Goal: Task Accomplishment & Management: Manage account settings

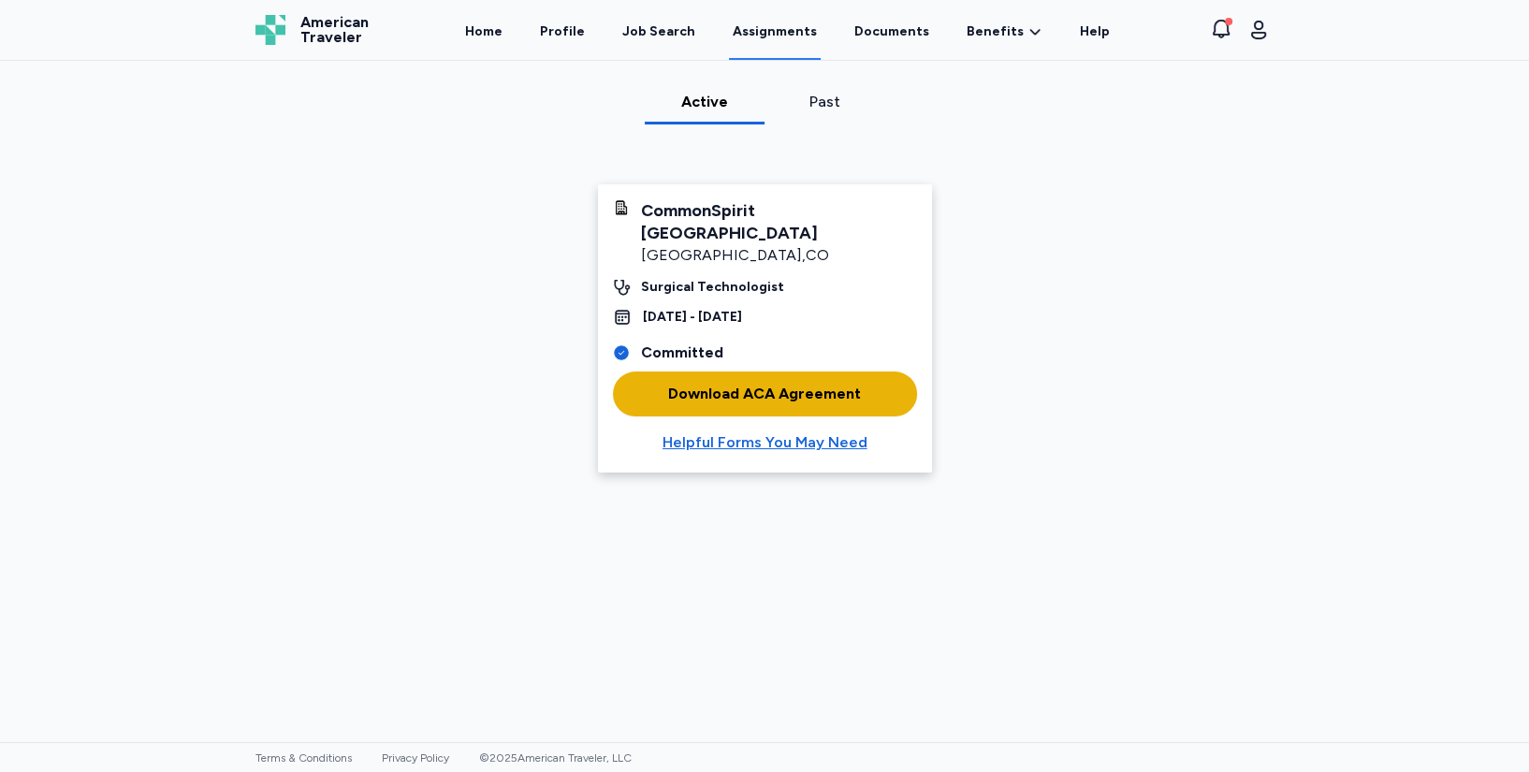
click at [758, 383] on div "Download ACA Agreement" at bounding box center [764, 394] width 193 height 22
click at [741, 431] on div "Helpful Forms You May Need" at bounding box center [765, 442] width 205 height 22
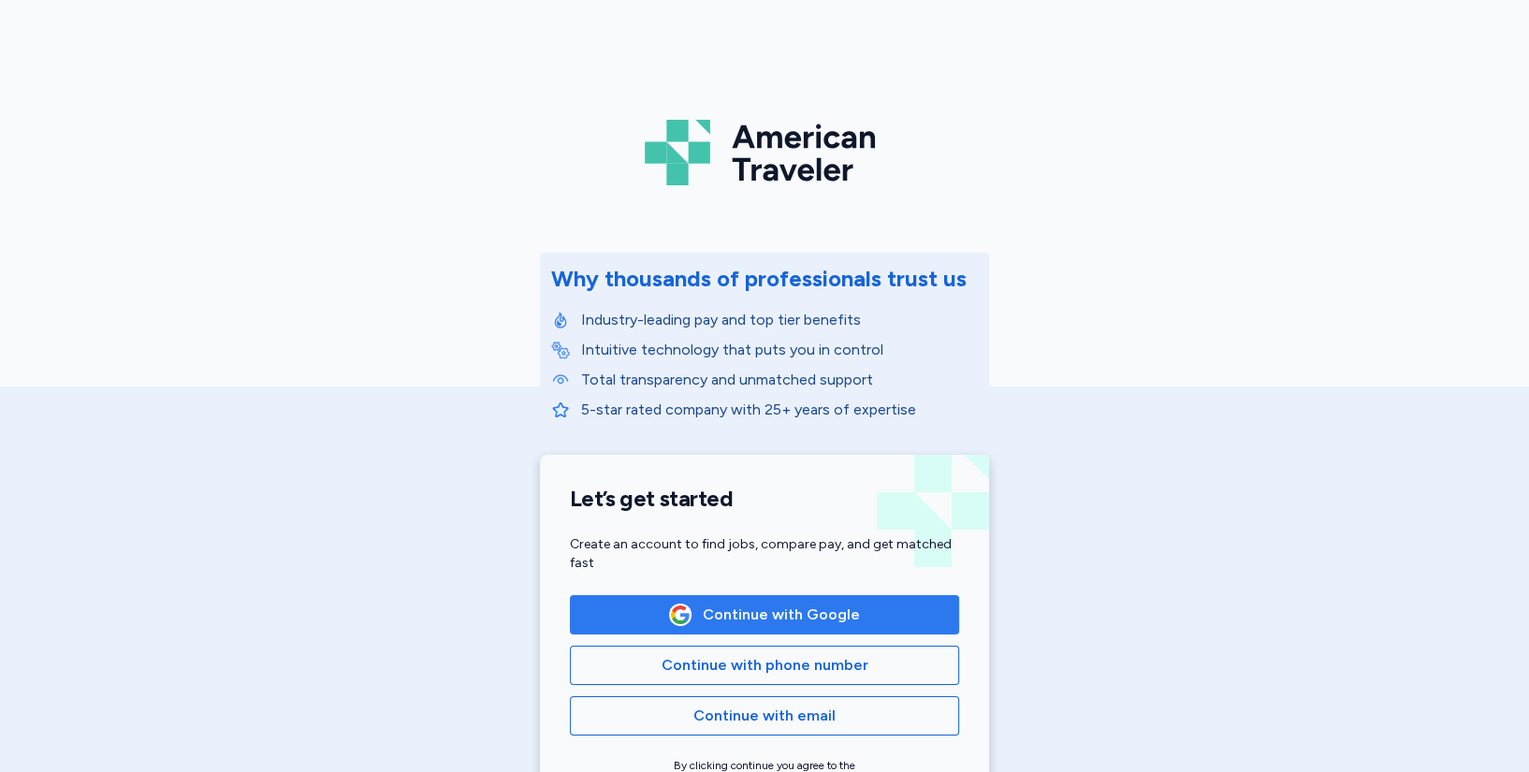
click at [722, 617] on span "Continue with Google" at bounding box center [781, 615] width 157 height 22
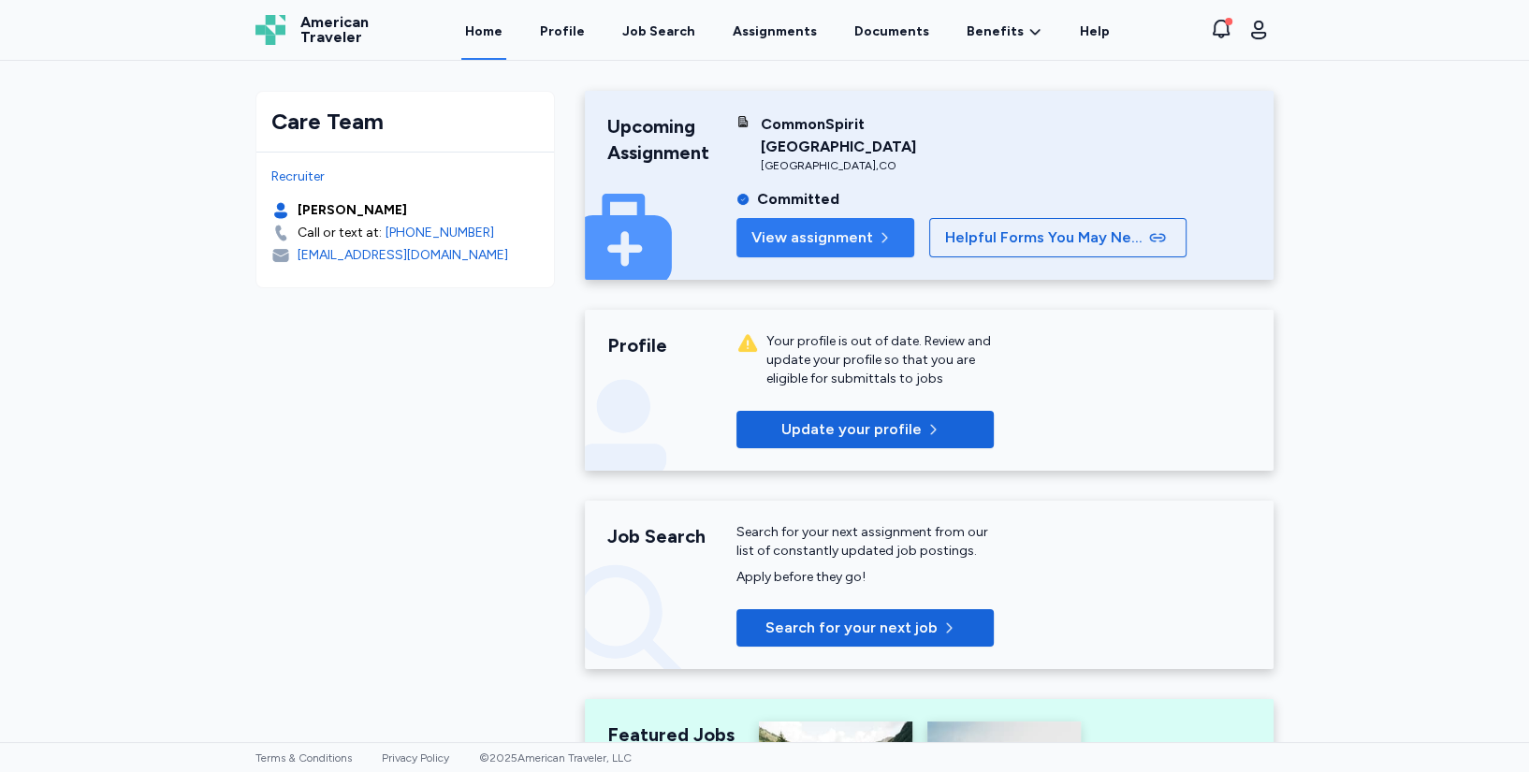
click at [768, 226] on span "View assignment" at bounding box center [812, 237] width 122 height 22
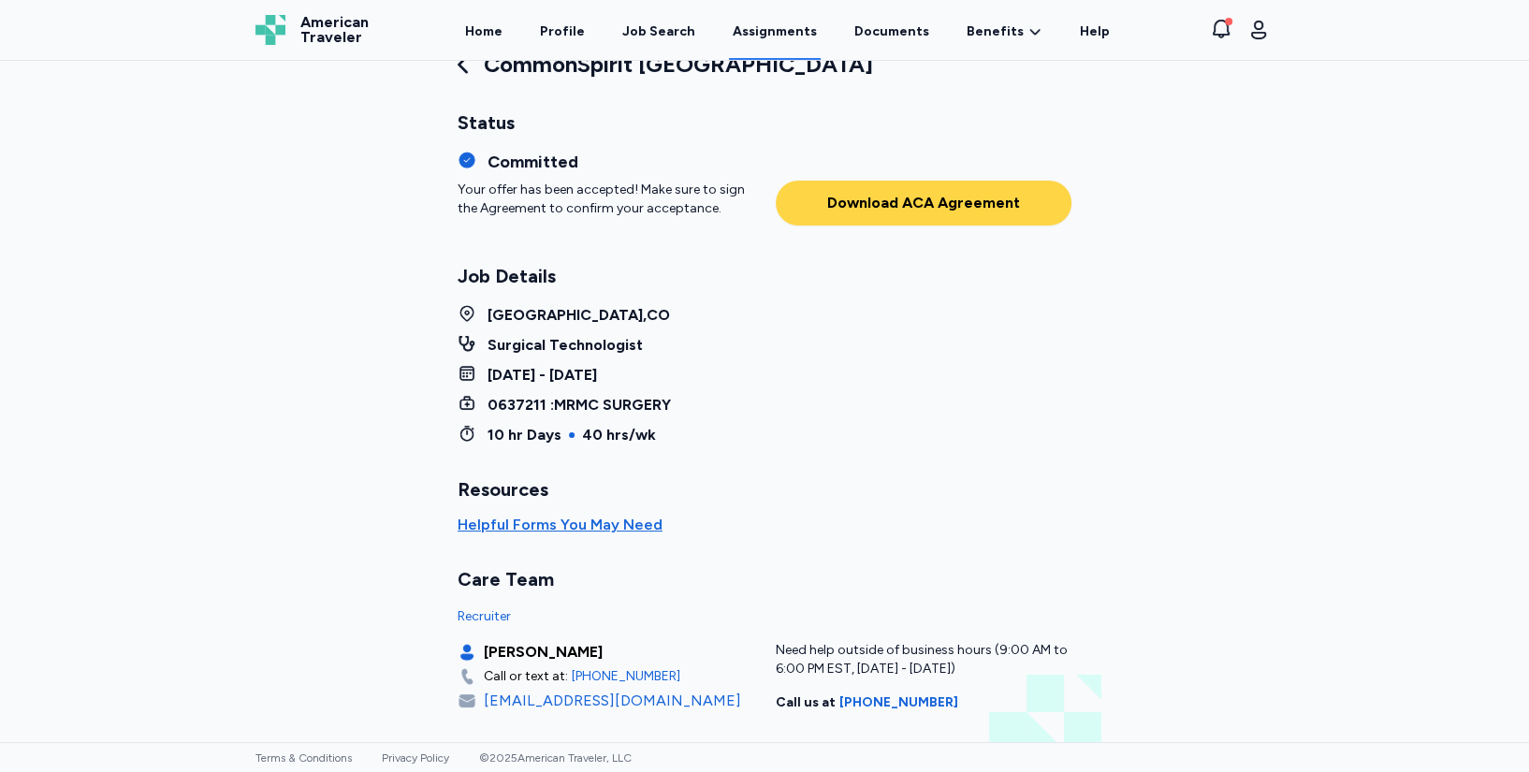
scroll to position [101, 0]
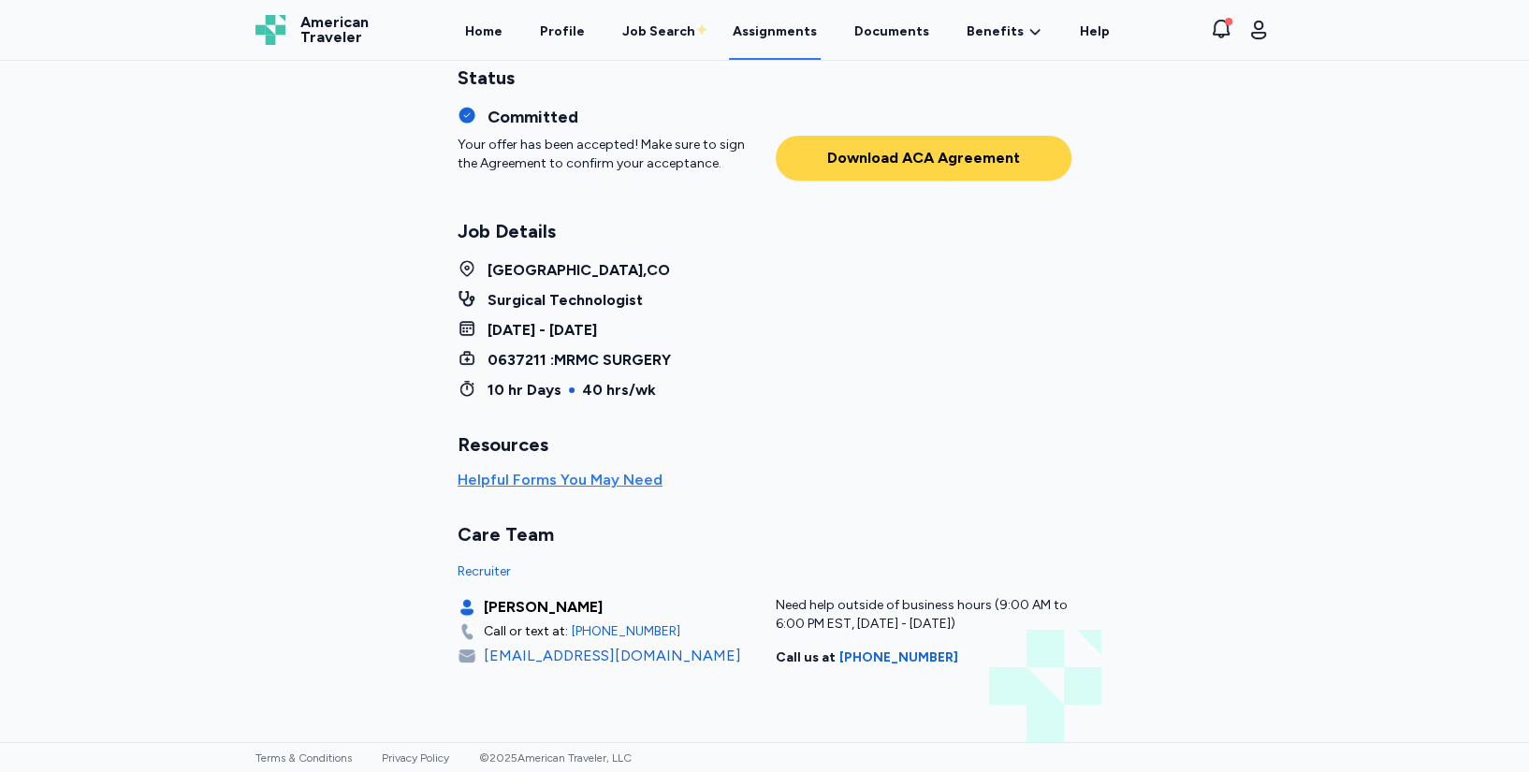
click at [547, 481] on div "Helpful Forms You May Need" at bounding box center [560, 480] width 205 height 22
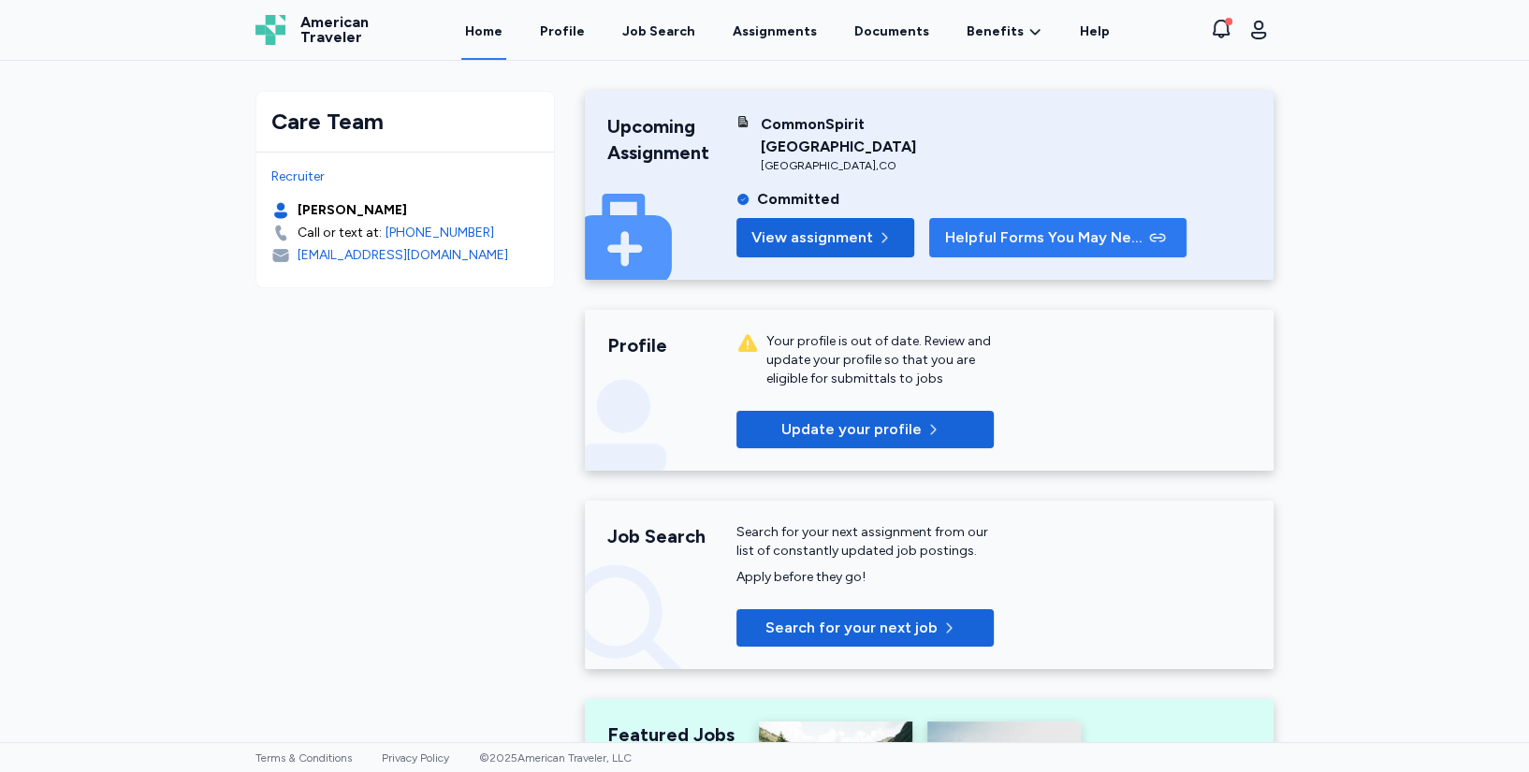
click at [974, 226] on span "Helpful Forms You May Need" at bounding box center [1045, 237] width 200 height 22
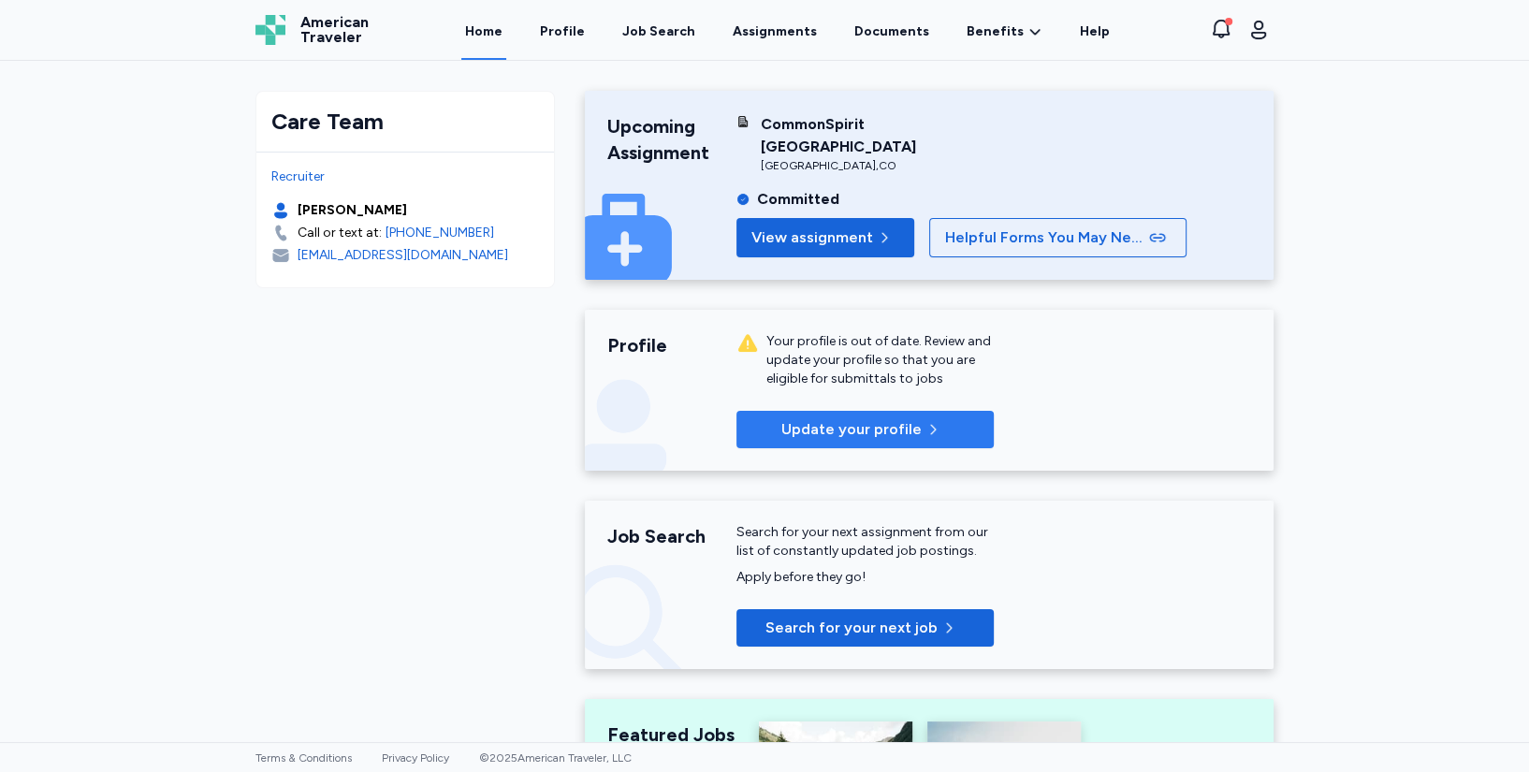
click at [849, 418] on p "Update your profile" at bounding box center [851, 429] width 140 height 22
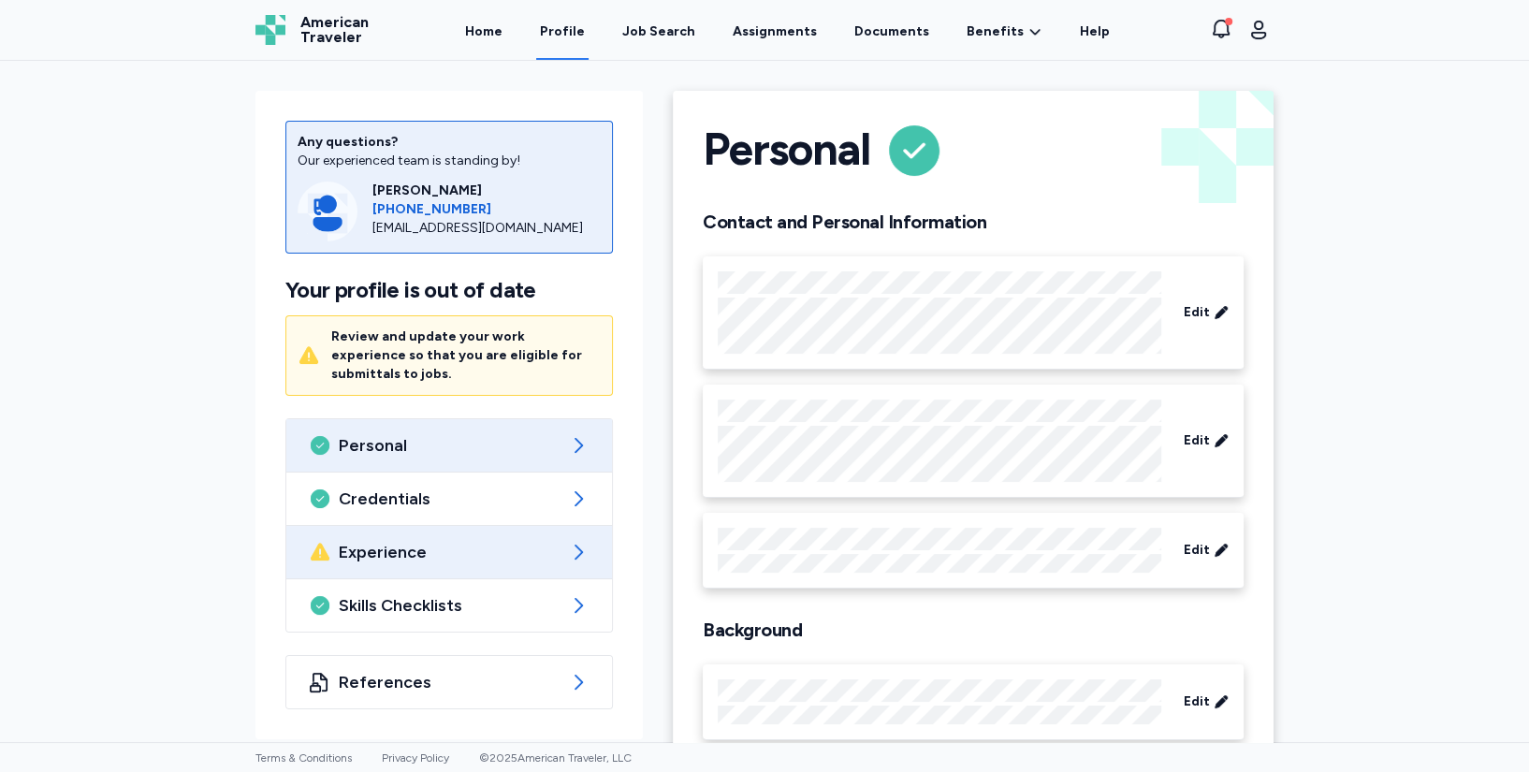
click at [569, 541] on icon at bounding box center [578, 552] width 22 height 22
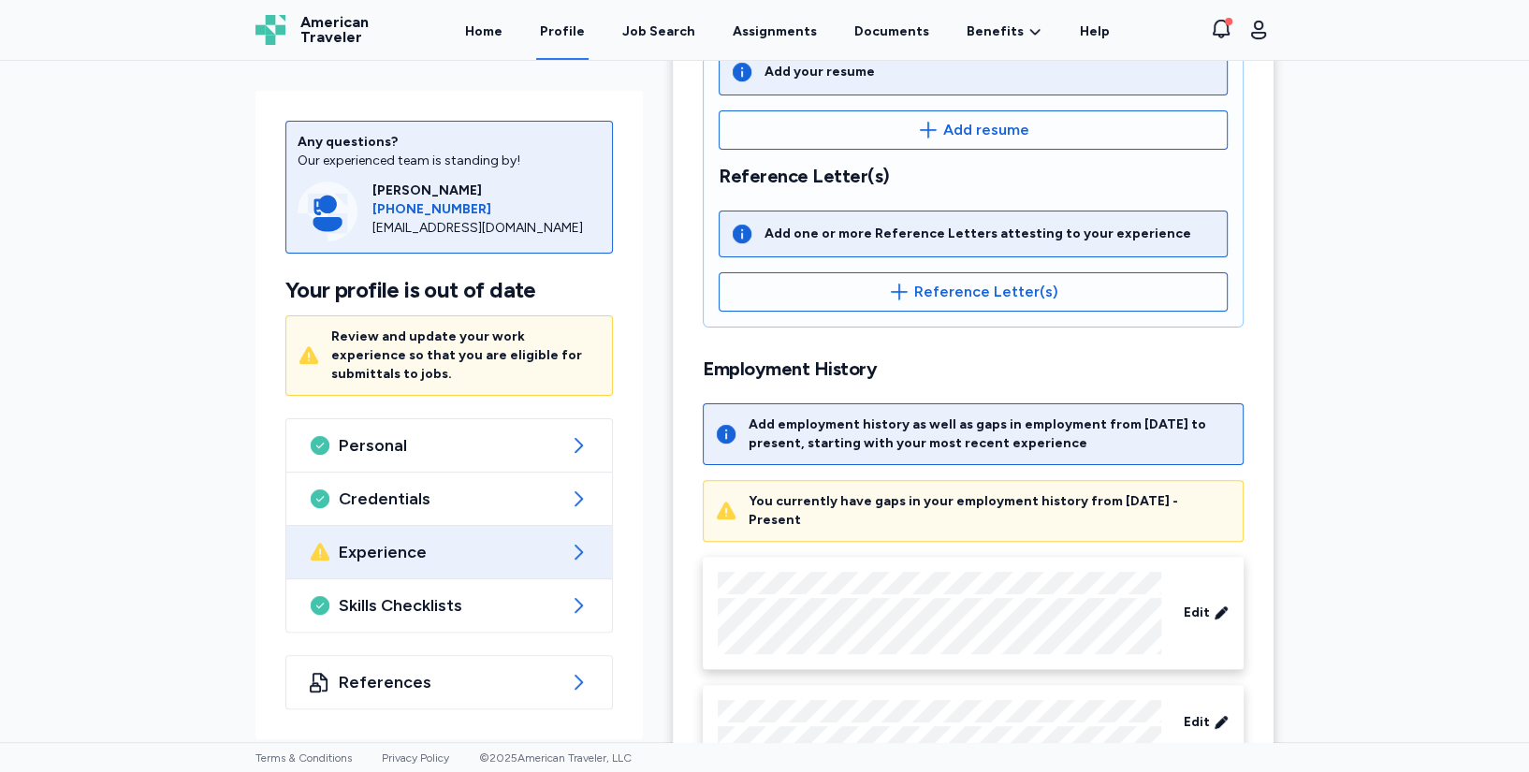
scroll to position [562, 0]
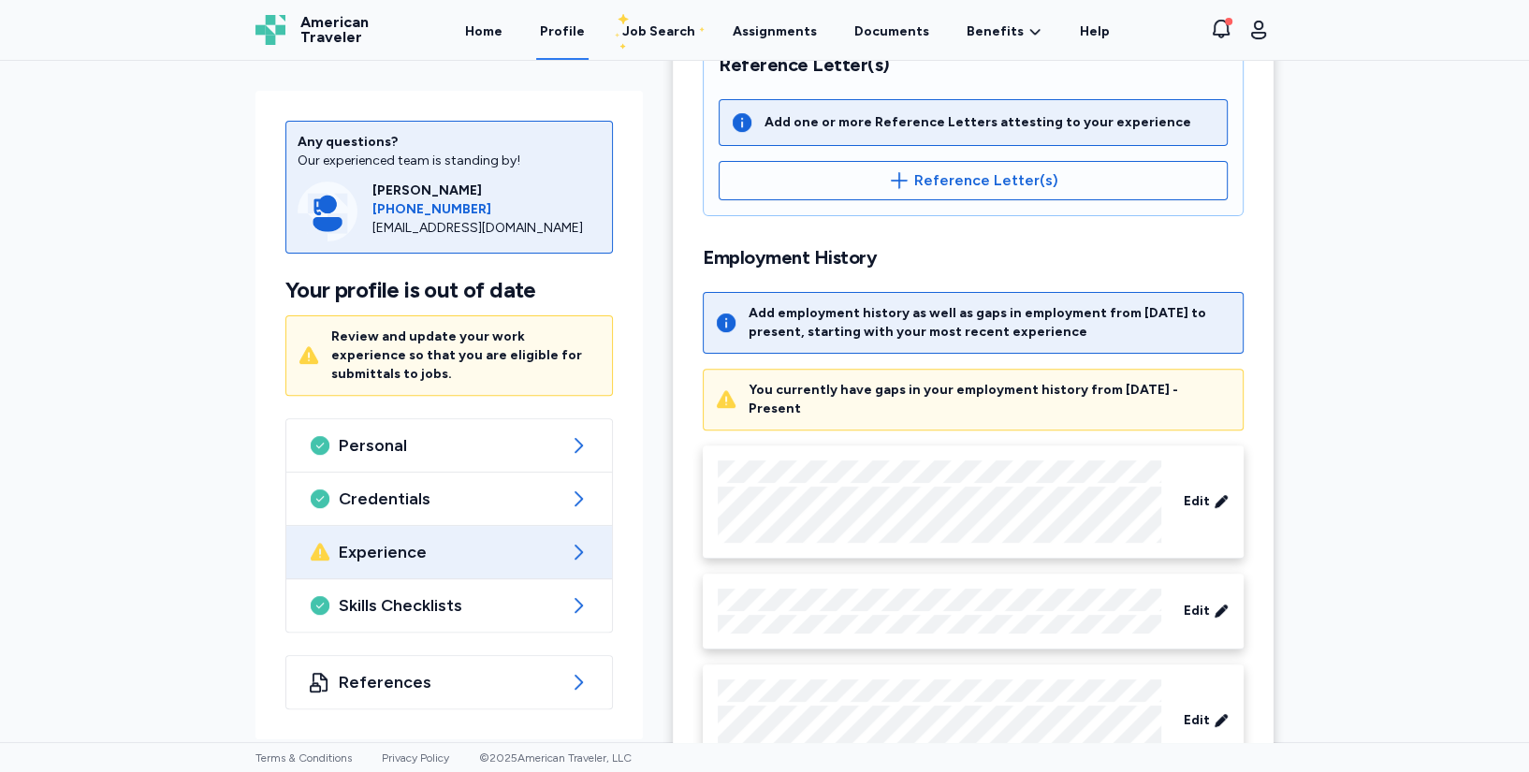
click at [736, 387] on div "You currently have gaps in your employment history from [DATE] - Present" at bounding box center [973, 400] width 541 height 62
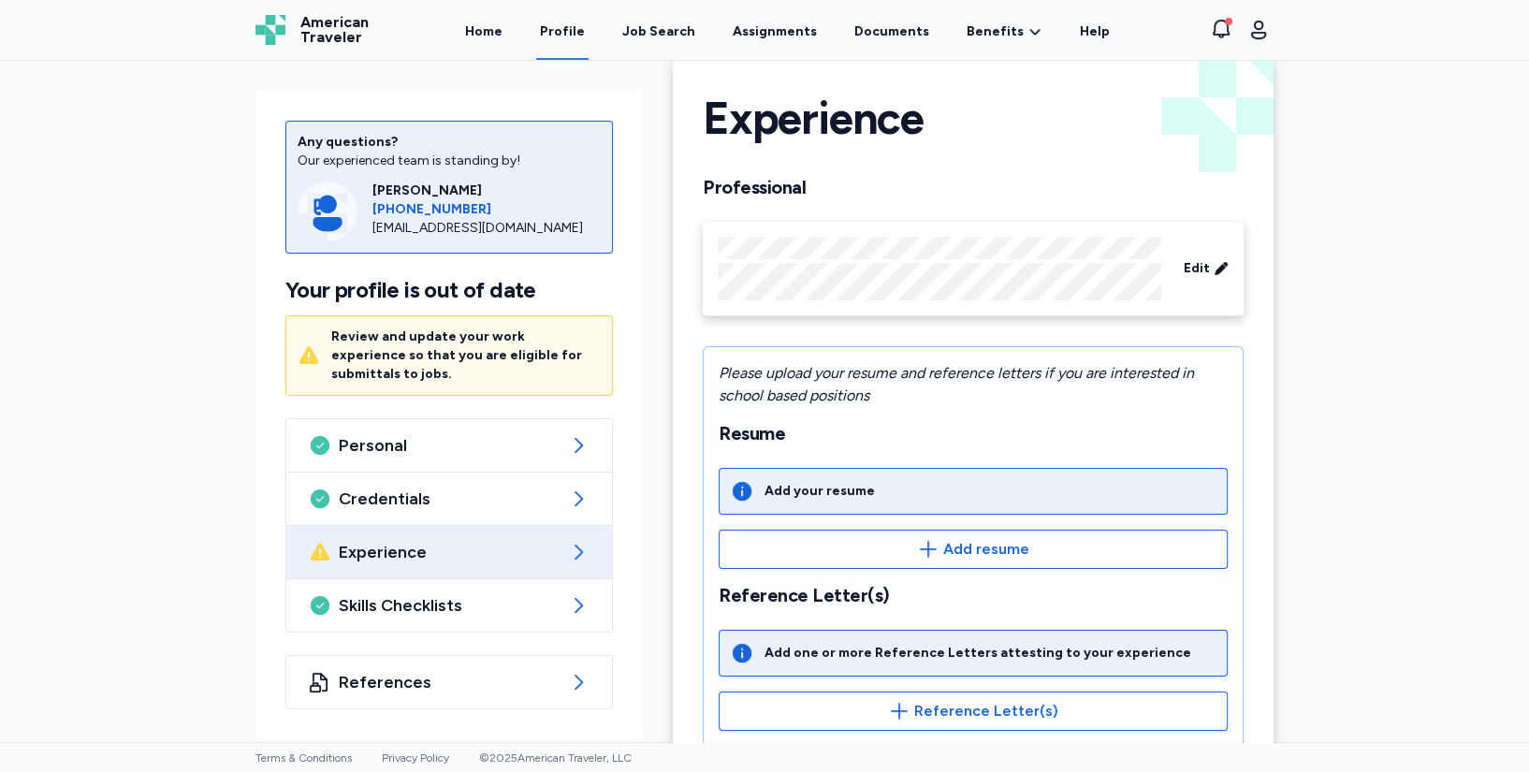
scroll to position [0, 0]
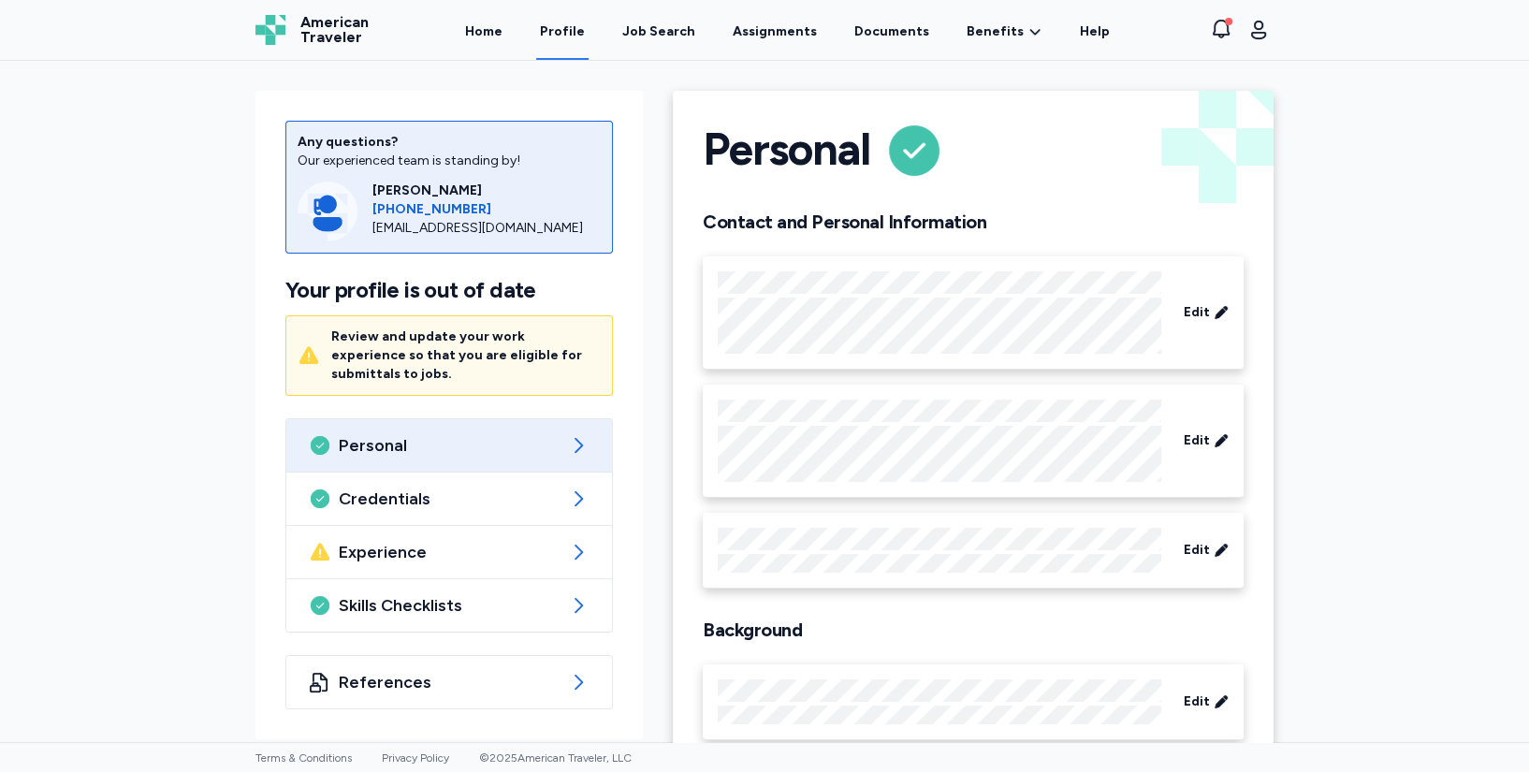
scroll to position [10, 0]
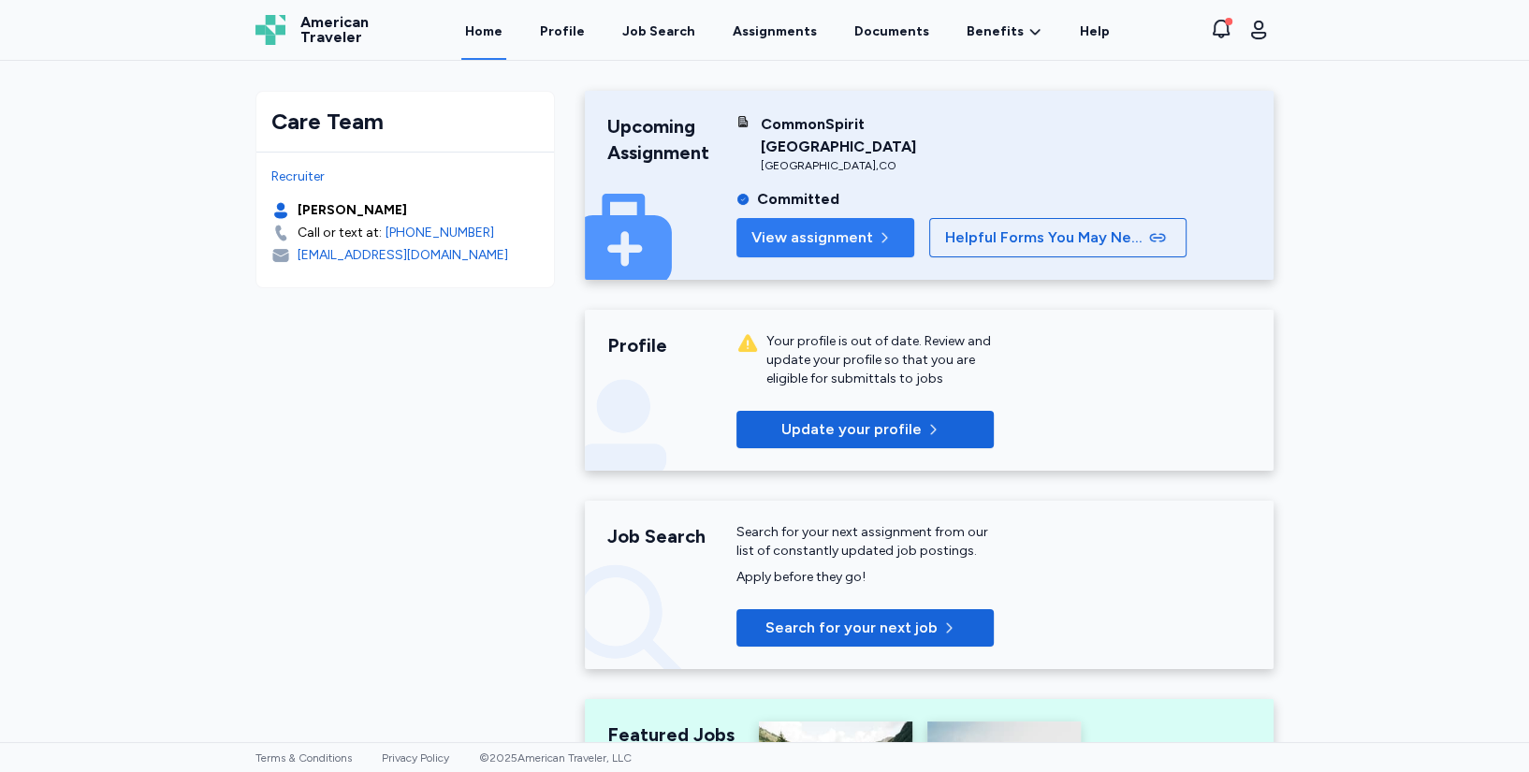
click at [816, 226] on span "View assignment" at bounding box center [812, 237] width 122 height 22
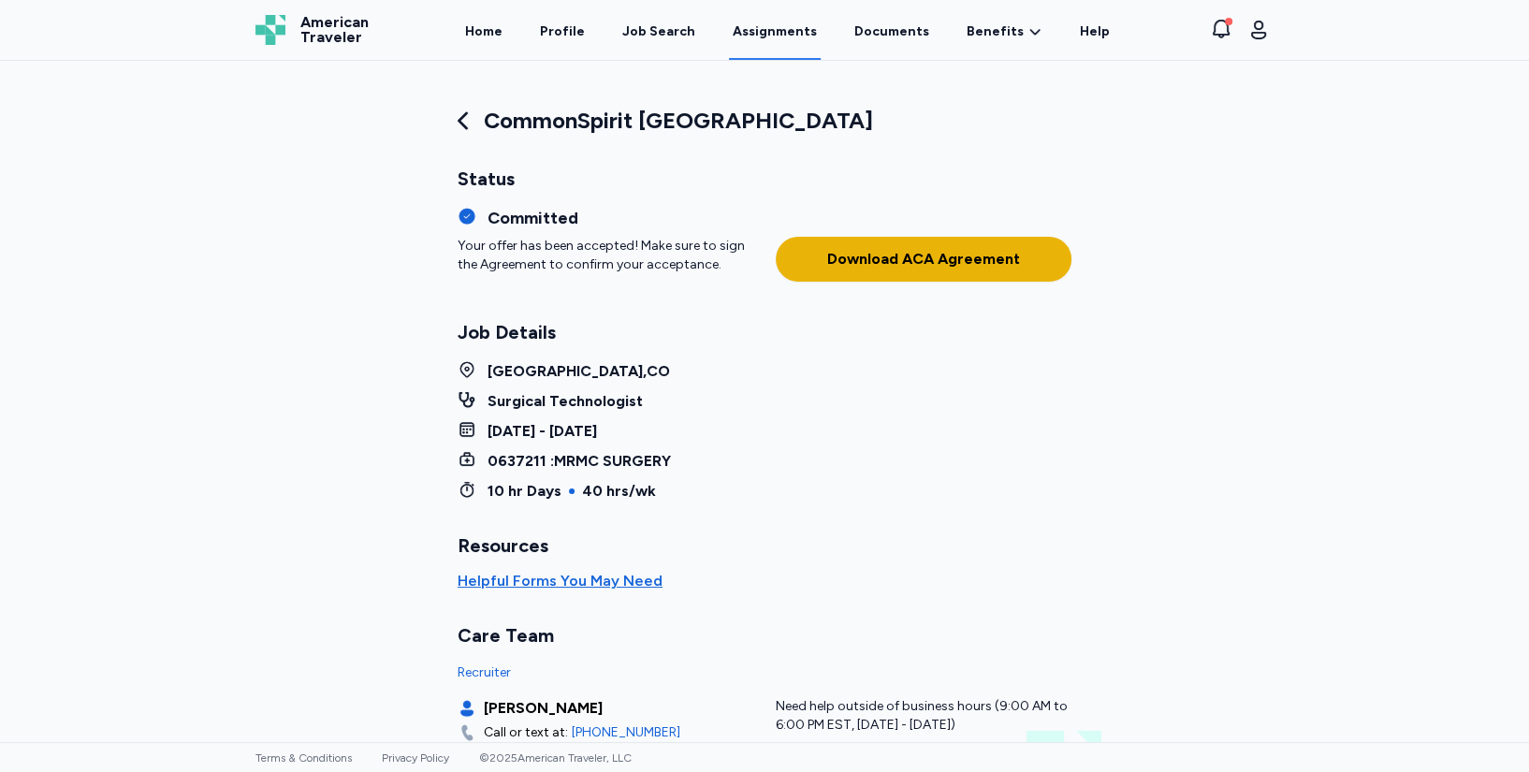
click at [897, 256] on div "Download ACA Agreement" at bounding box center [923, 259] width 193 height 22
